Goal: Task Accomplishment & Management: Complete application form

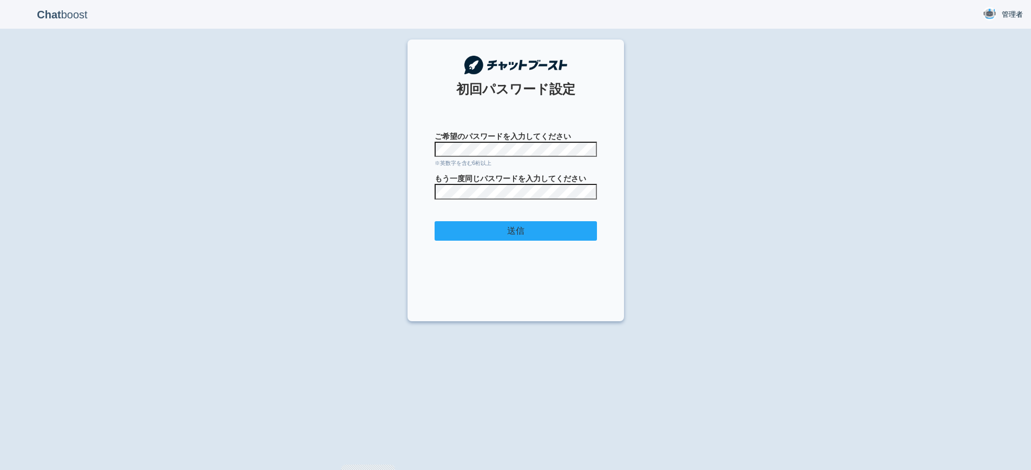
click at [476, 240] on input "送信" at bounding box center [516, 231] width 162 height 20
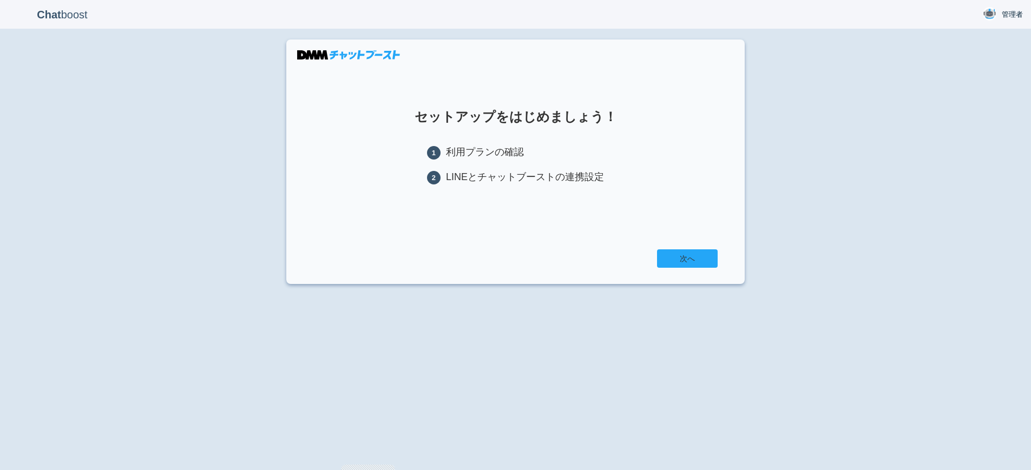
click at [663, 265] on link "次へ" at bounding box center [687, 259] width 61 height 18
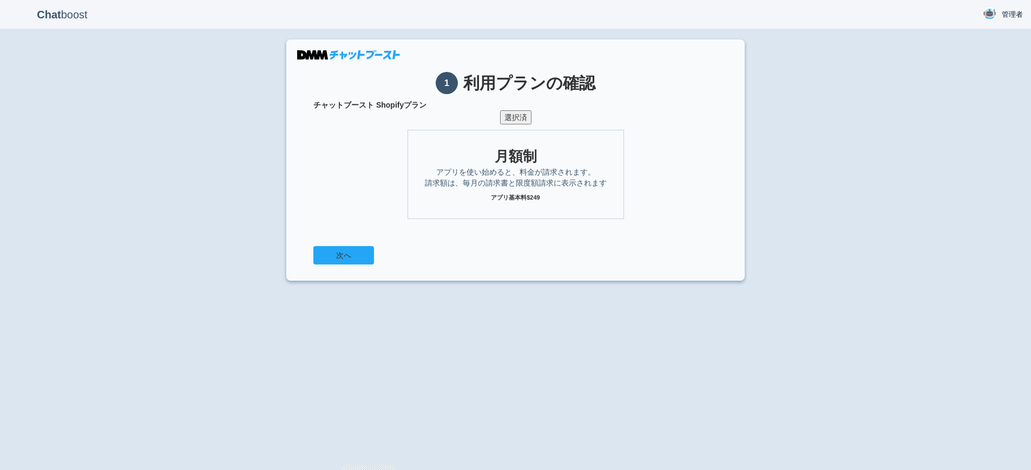
click at [333, 258] on button "次へ" at bounding box center [343, 255] width 61 height 18
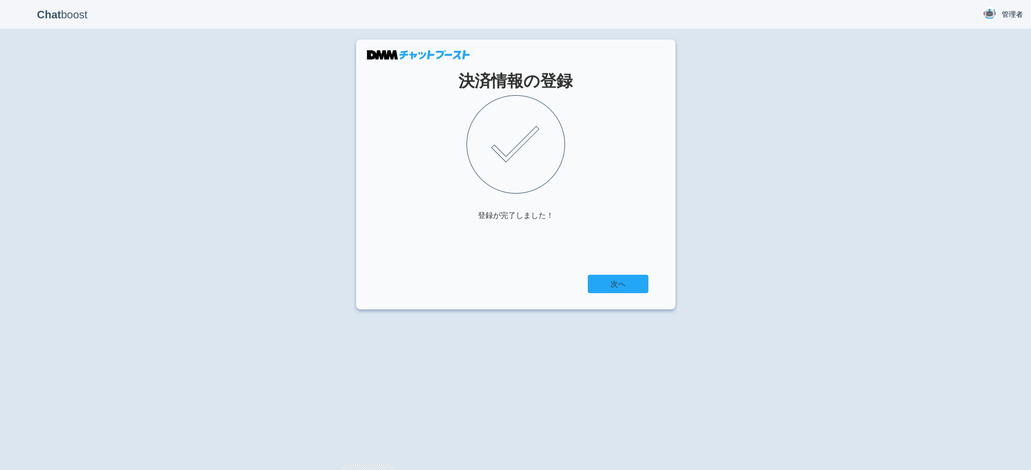
click at [610, 279] on link "次へ" at bounding box center [618, 284] width 61 height 18
